Goal: Task Accomplishment & Management: Use online tool/utility

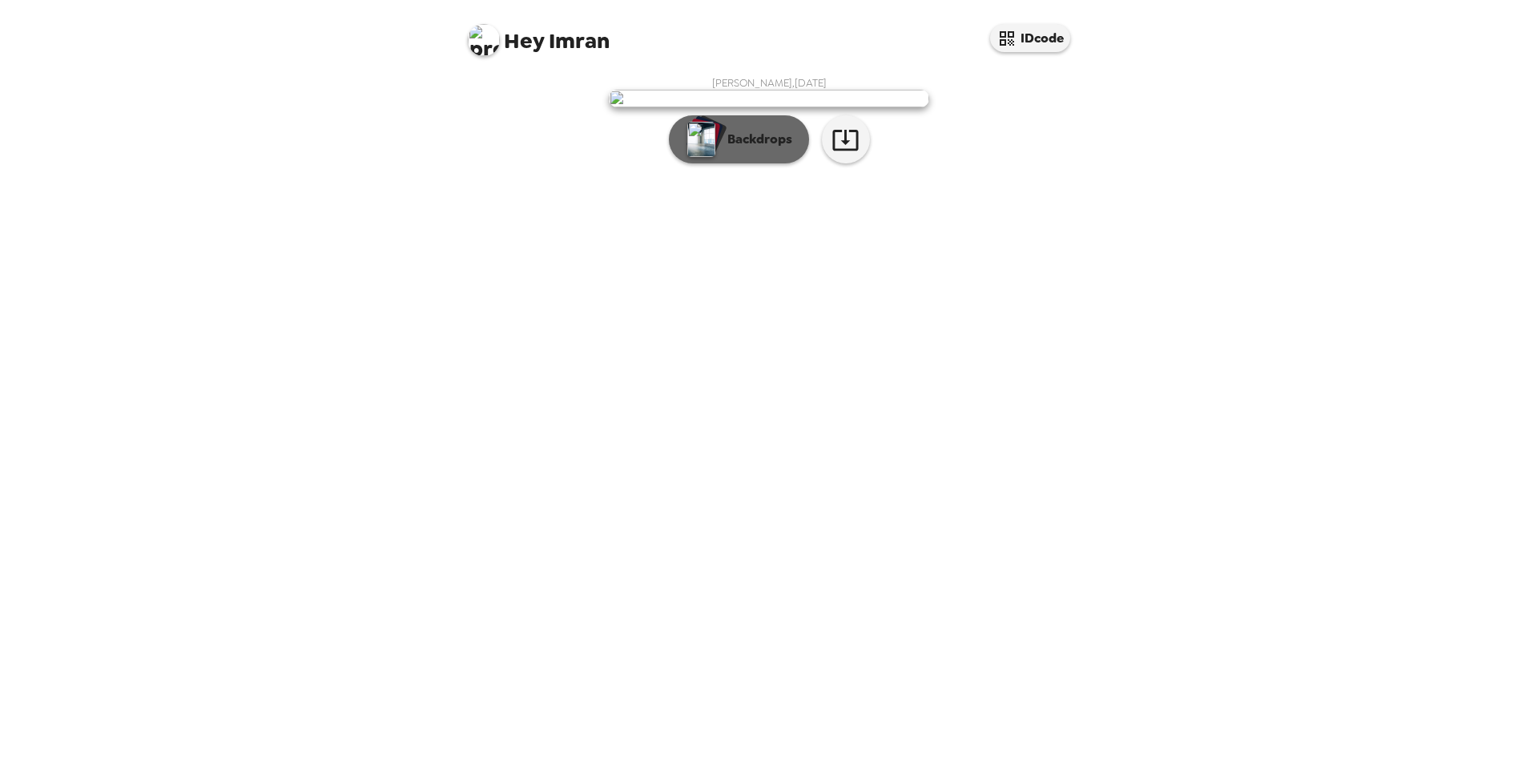
click at [741, 149] on p "Backdrops" at bounding box center [755, 139] width 73 height 19
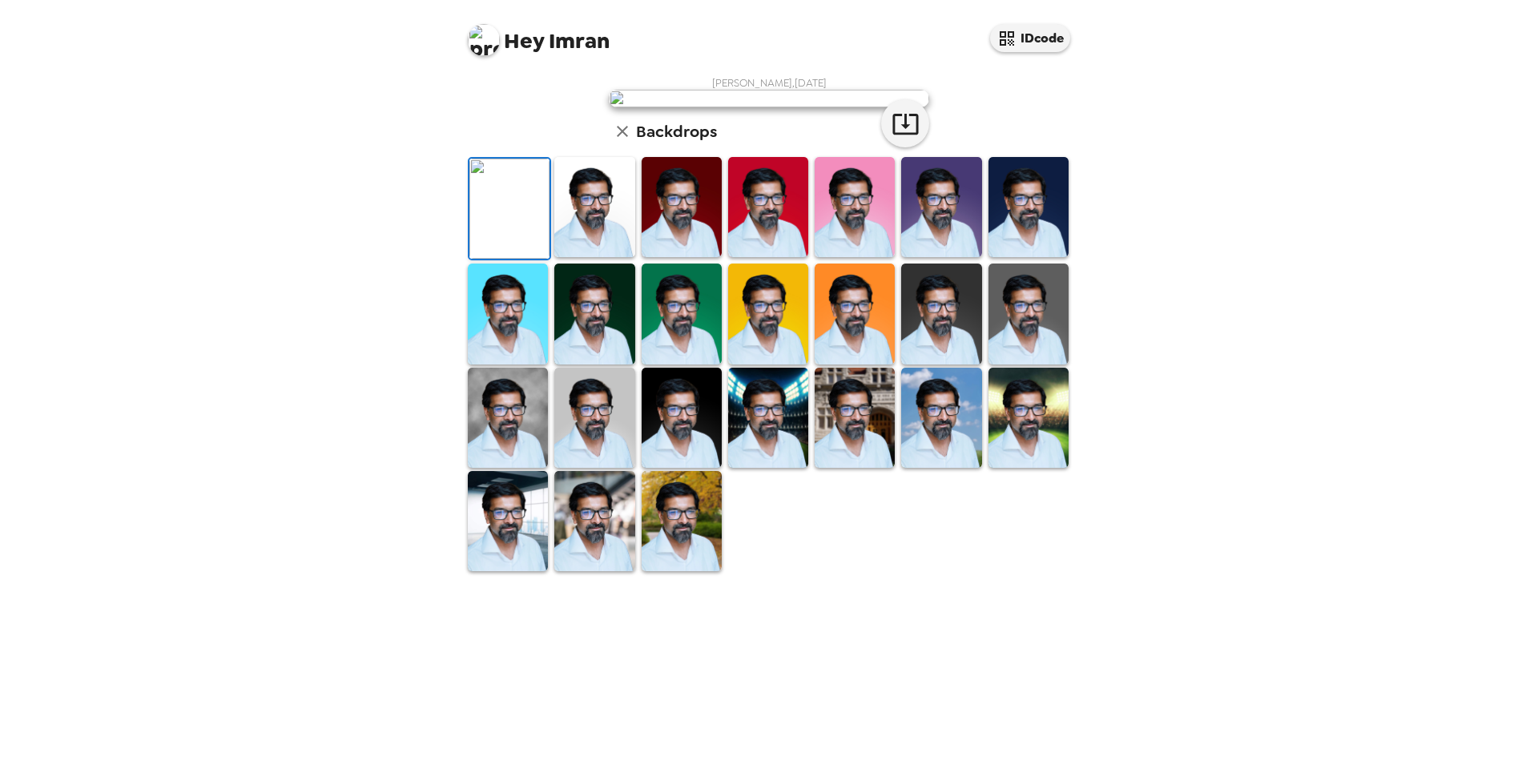
scroll to position [162, 0]
click at [663, 571] on img at bounding box center [681, 521] width 80 height 100
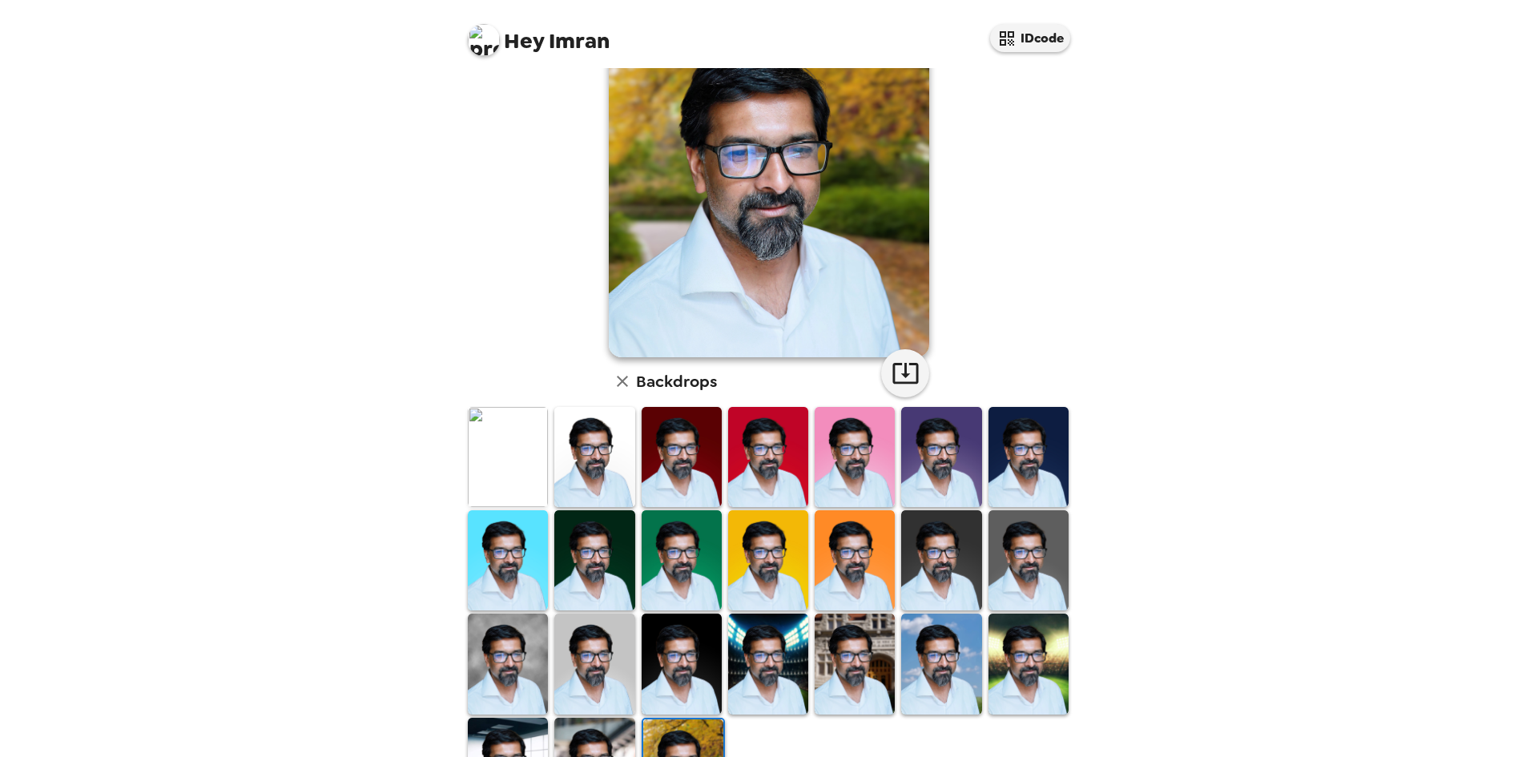
scroll to position [160, 0]
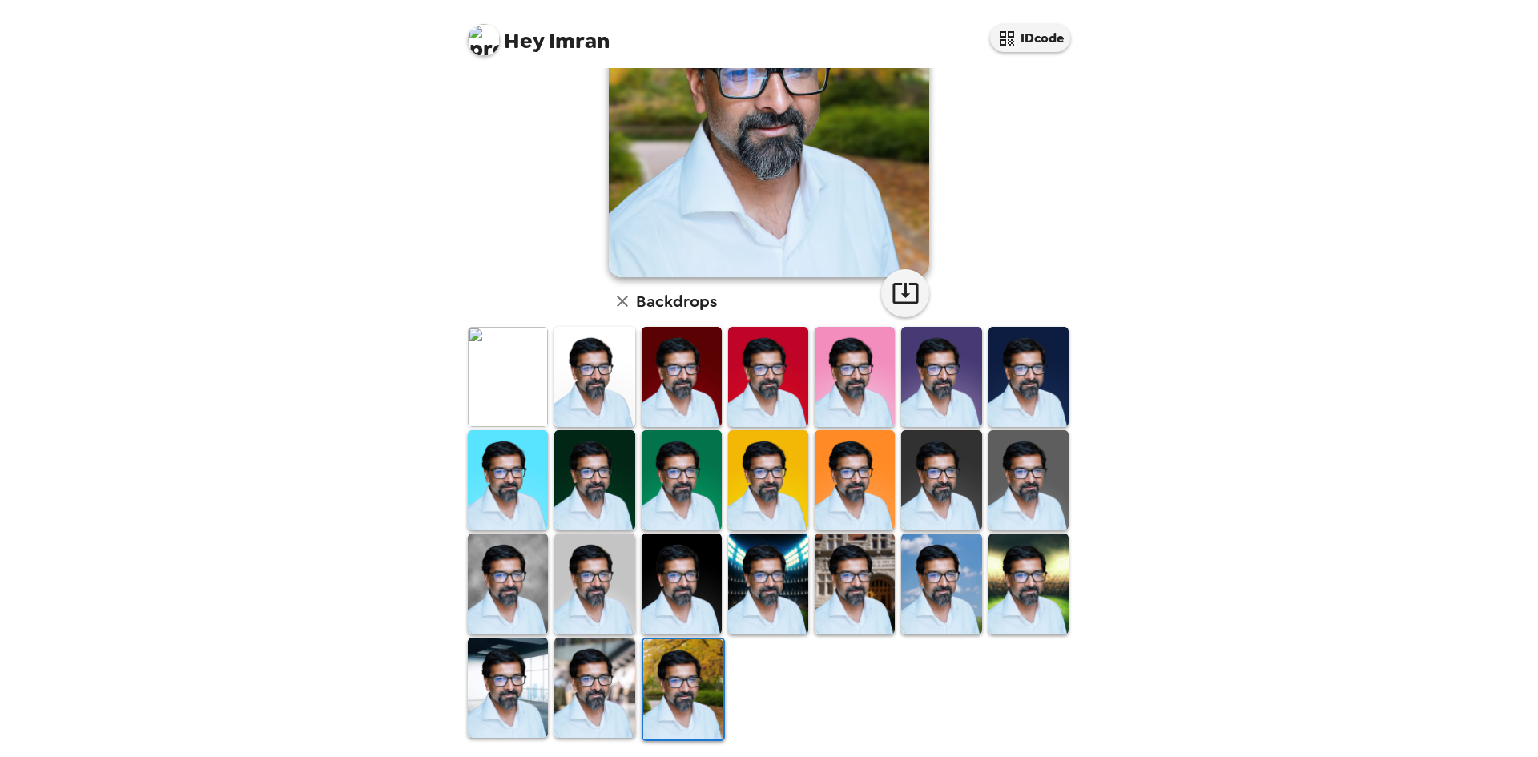
click at [917, 589] on img at bounding box center [941, 583] width 80 height 100
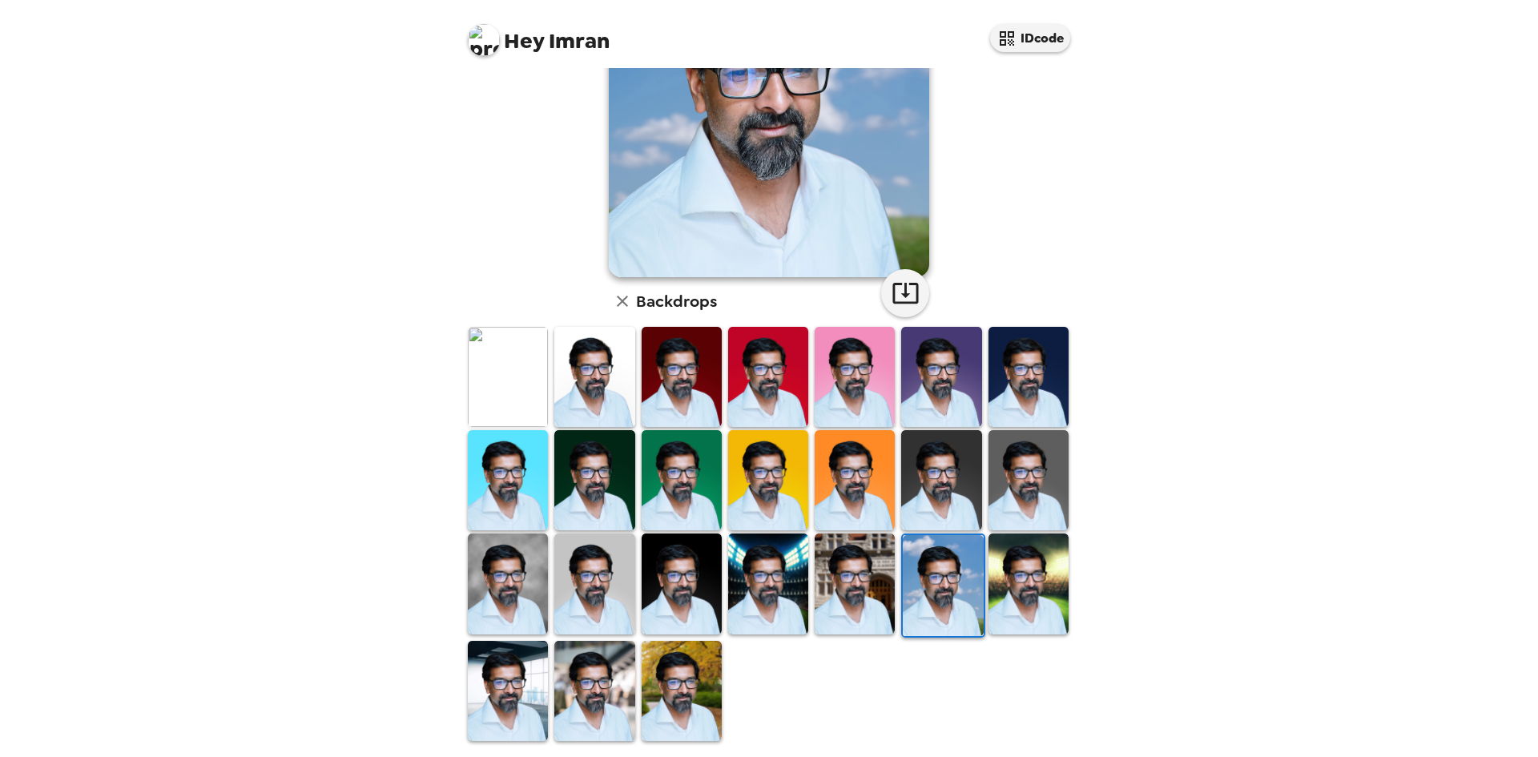
click at [494, 567] on img at bounding box center [508, 583] width 80 height 100
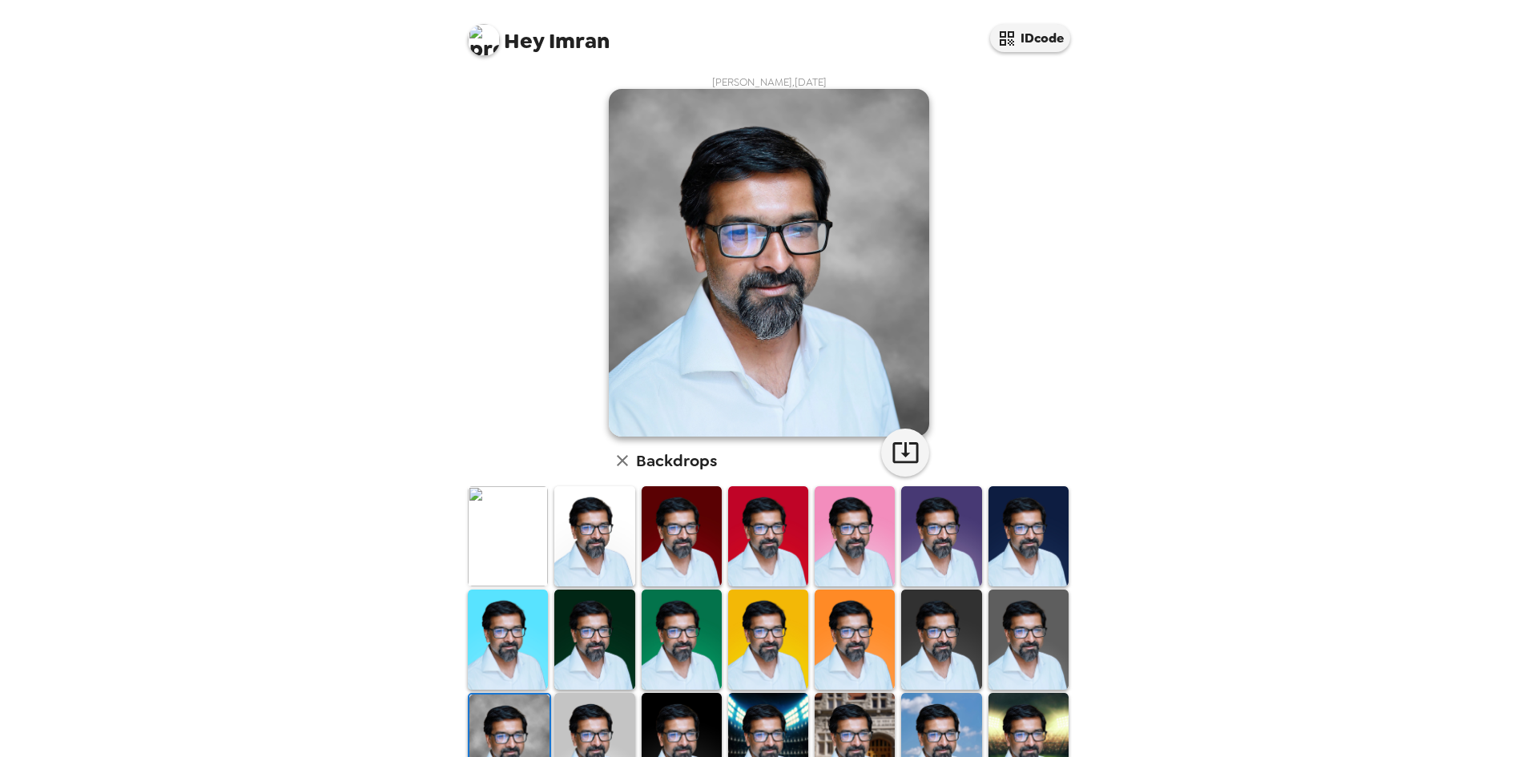
scroll to position [0, 0]
click at [912, 526] on img at bounding box center [941, 537] width 80 height 100
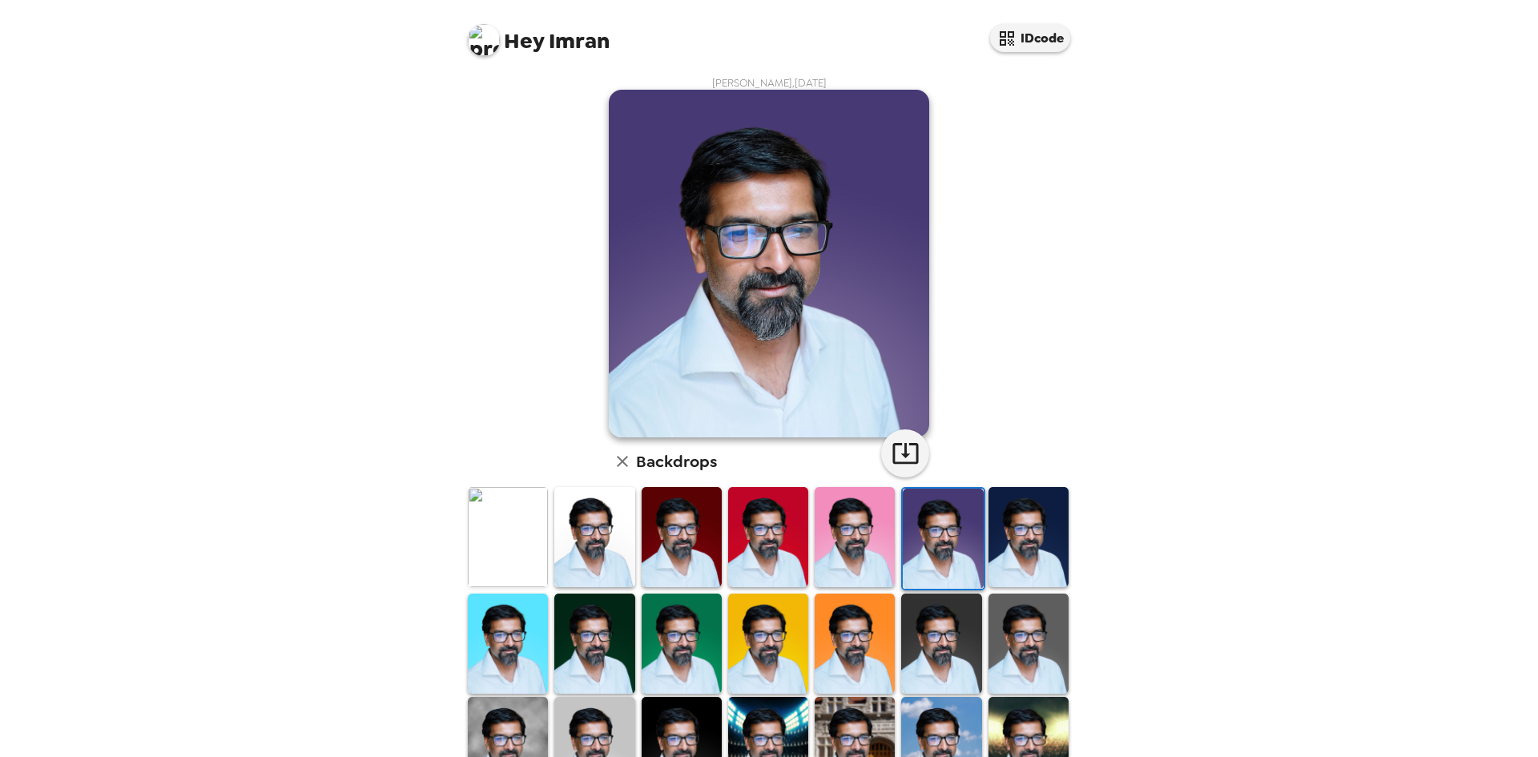
click at [853, 525] on img at bounding box center [854, 537] width 80 height 100
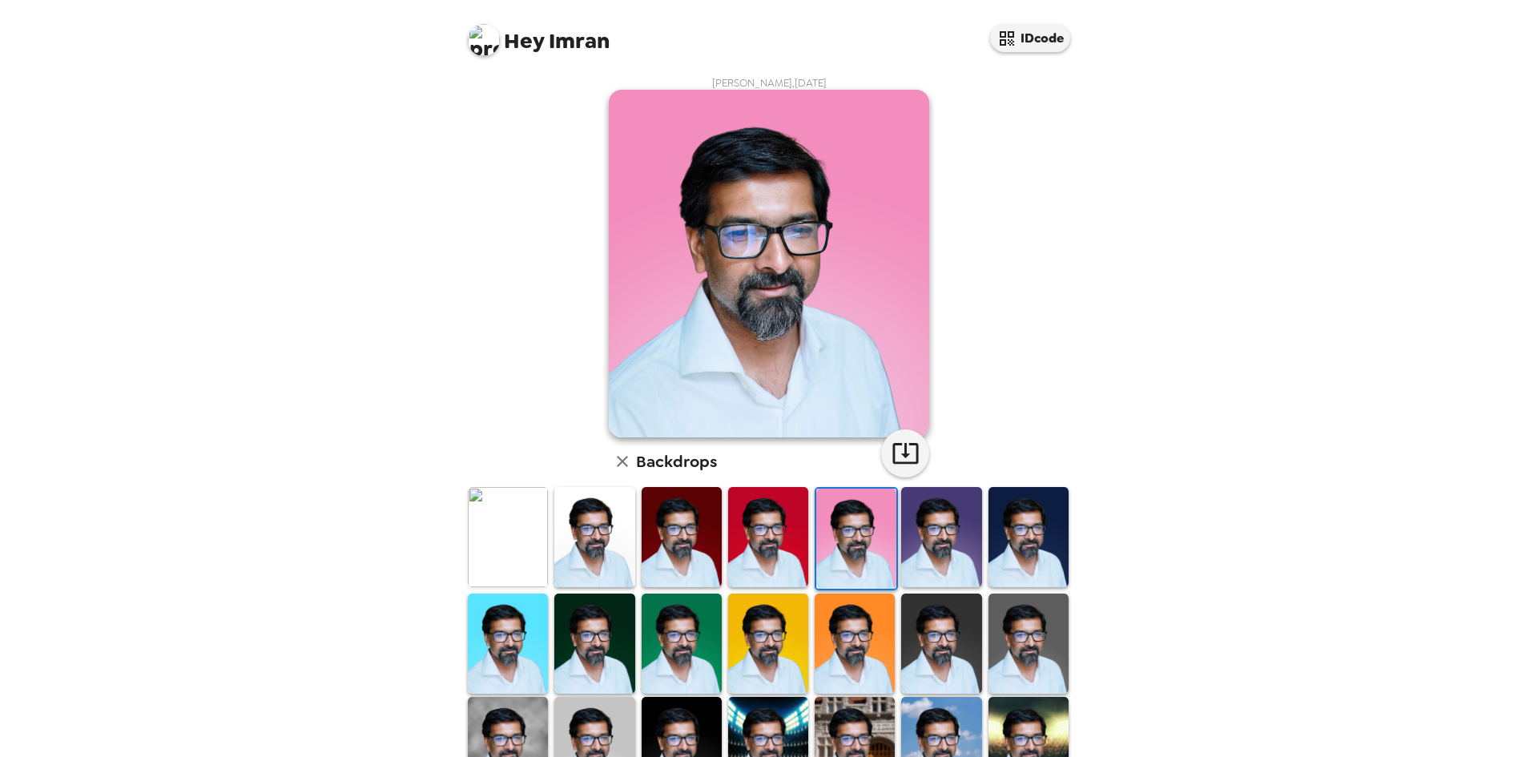
drag, startPoint x: 782, startPoint y: 521, endPoint x: 707, endPoint y: 522, distance: 75.3
click at [782, 521] on img at bounding box center [768, 537] width 80 height 100
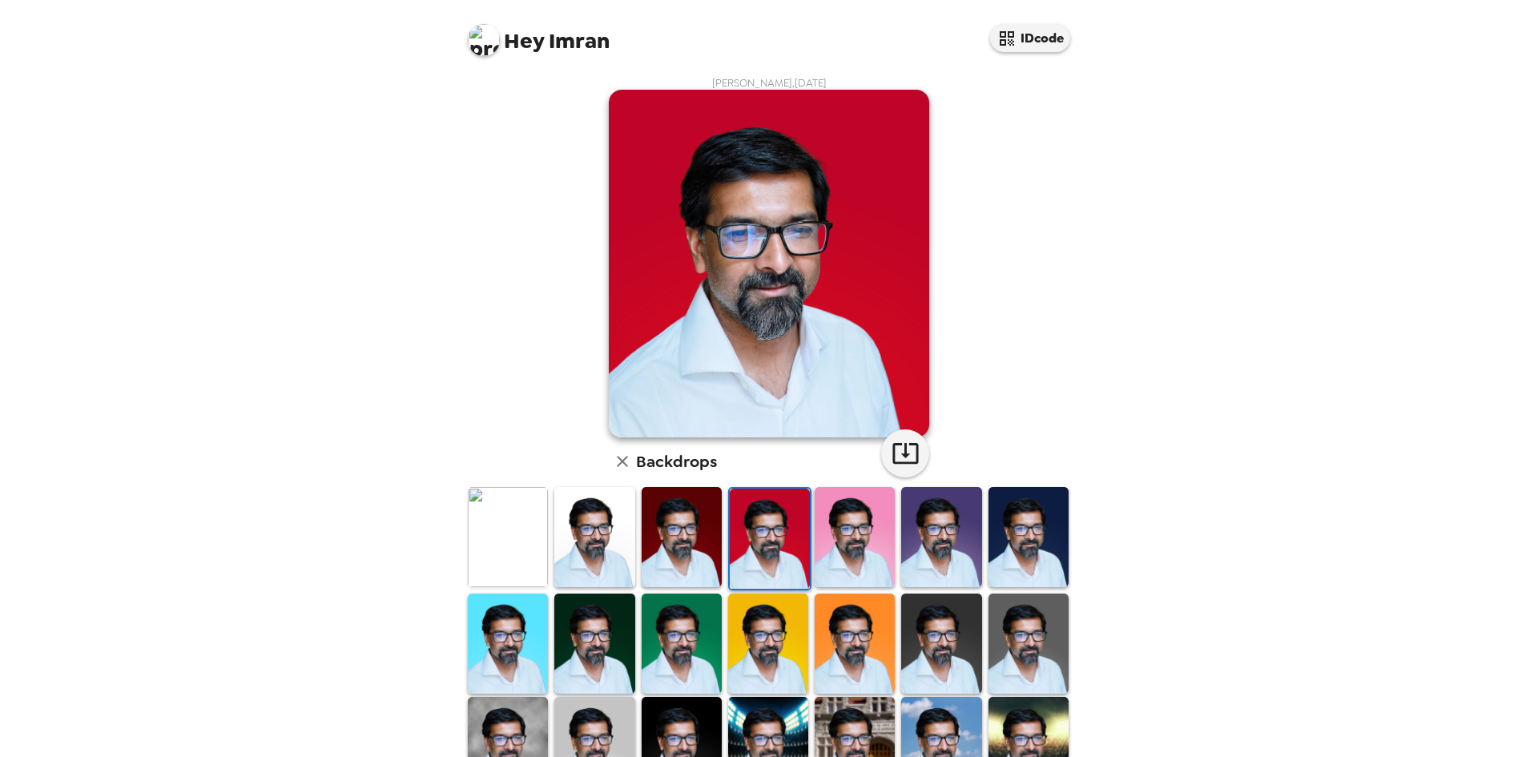
click at [682, 522] on img at bounding box center [681, 537] width 80 height 100
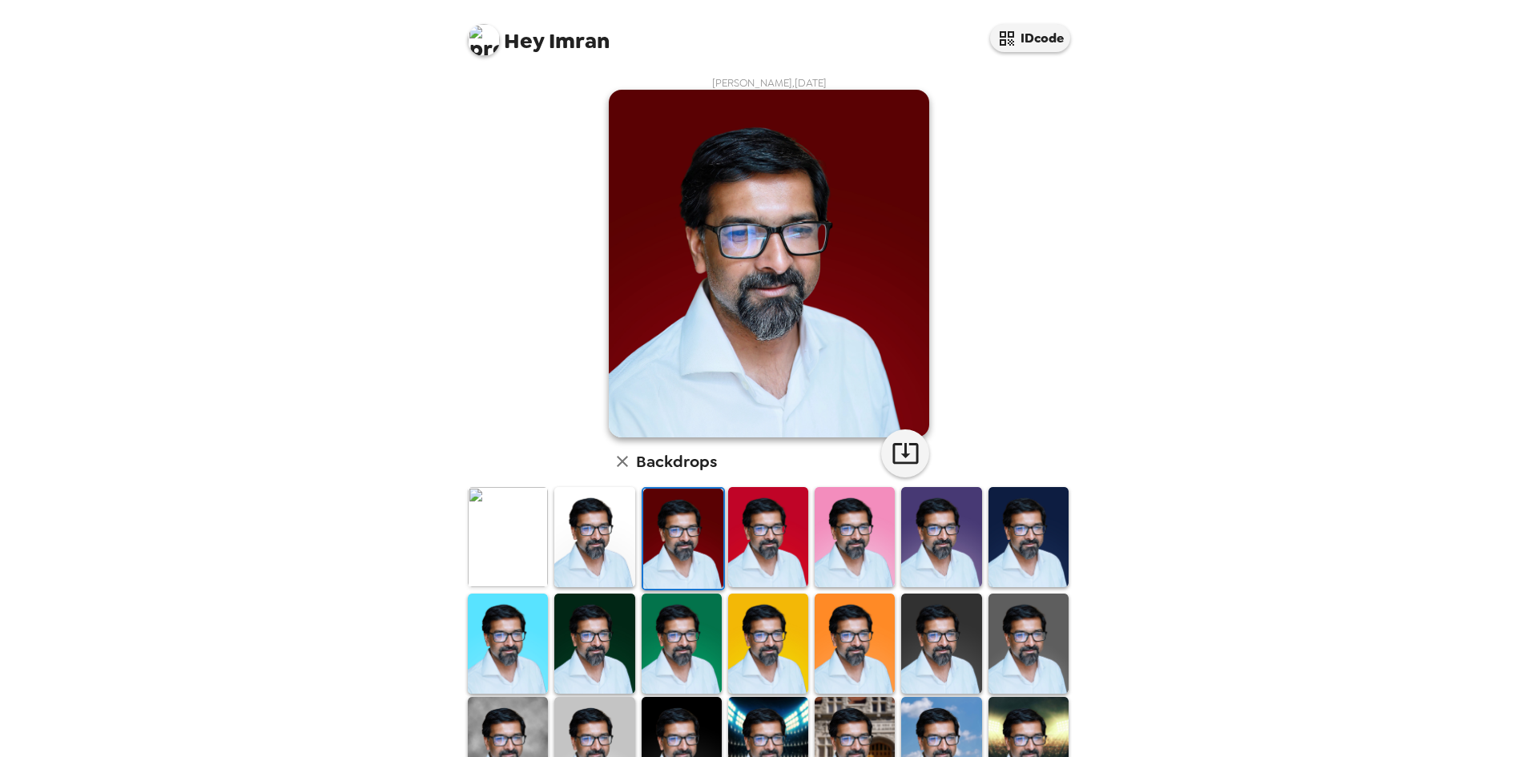
click at [493, 535] on img at bounding box center [508, 537] width 80 height 100
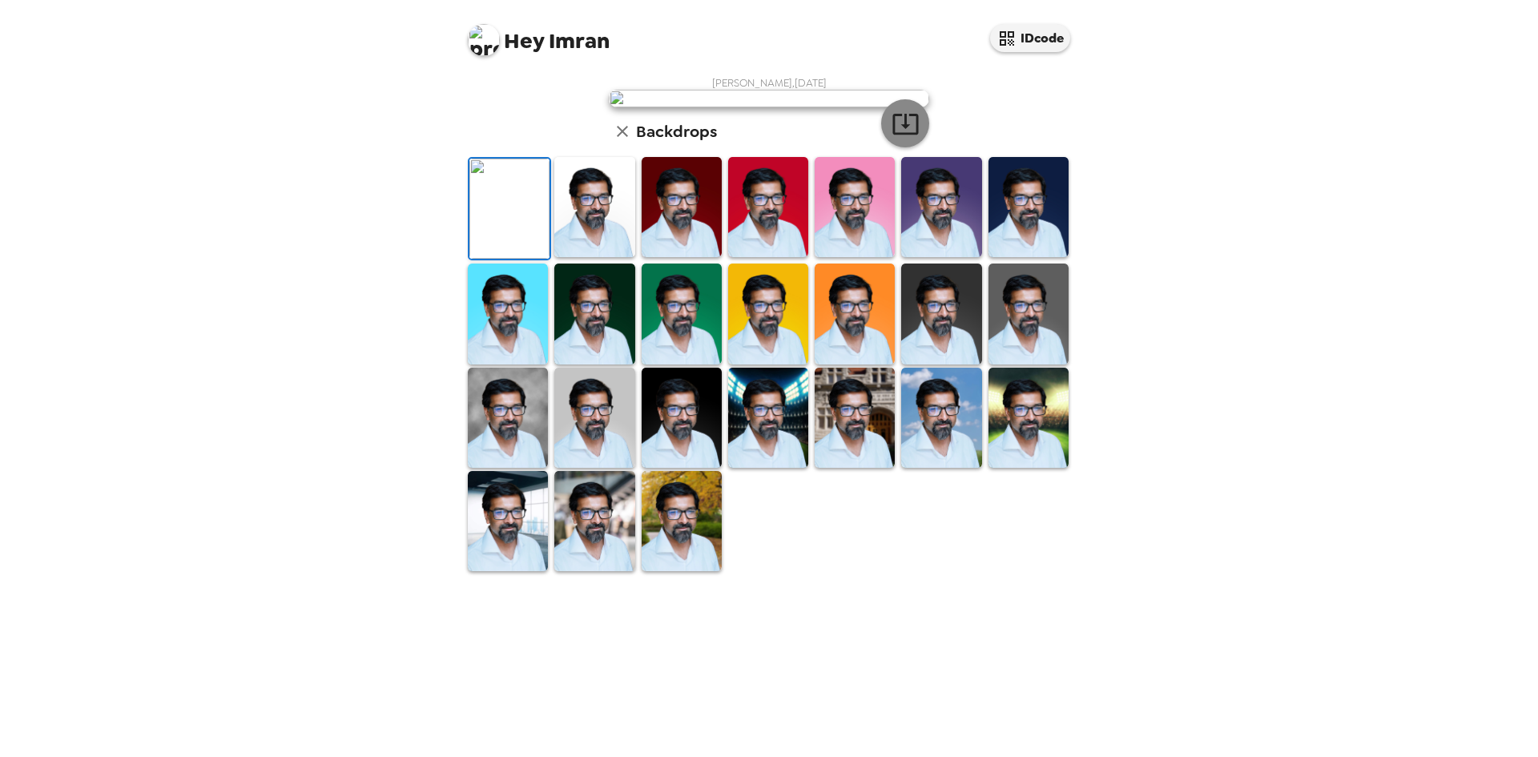
click at [900, 135] on icon "button" at bounding box center [905, 124] width 26 height 21
click at [487, 44] on img at bounding box center [484, 40] width 32 height 32
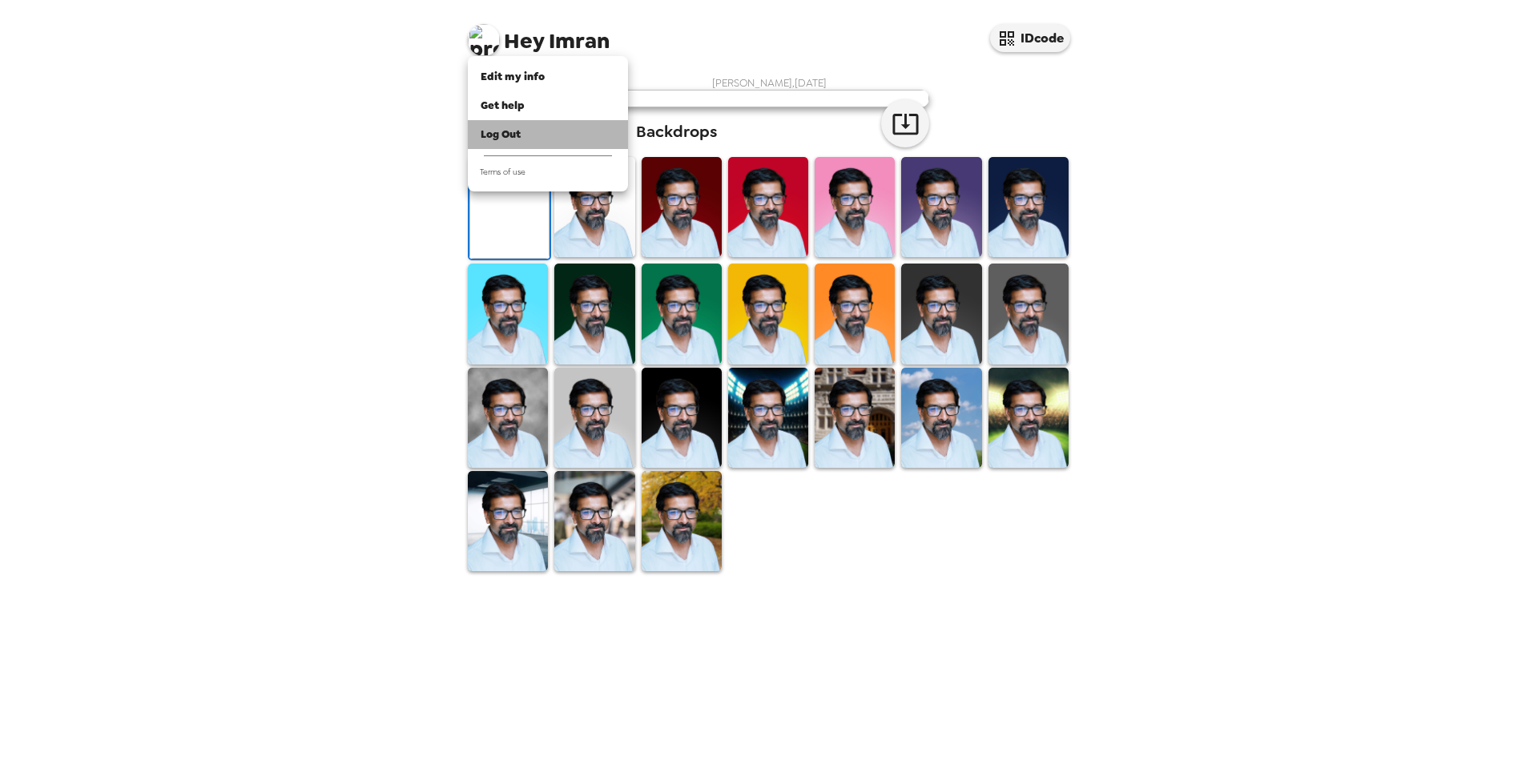
click at [513, 131] on span "Log Out" at bounding box center [501, 134] width 40 height 14
